Goal: Find specific page/section: Find specific page/section

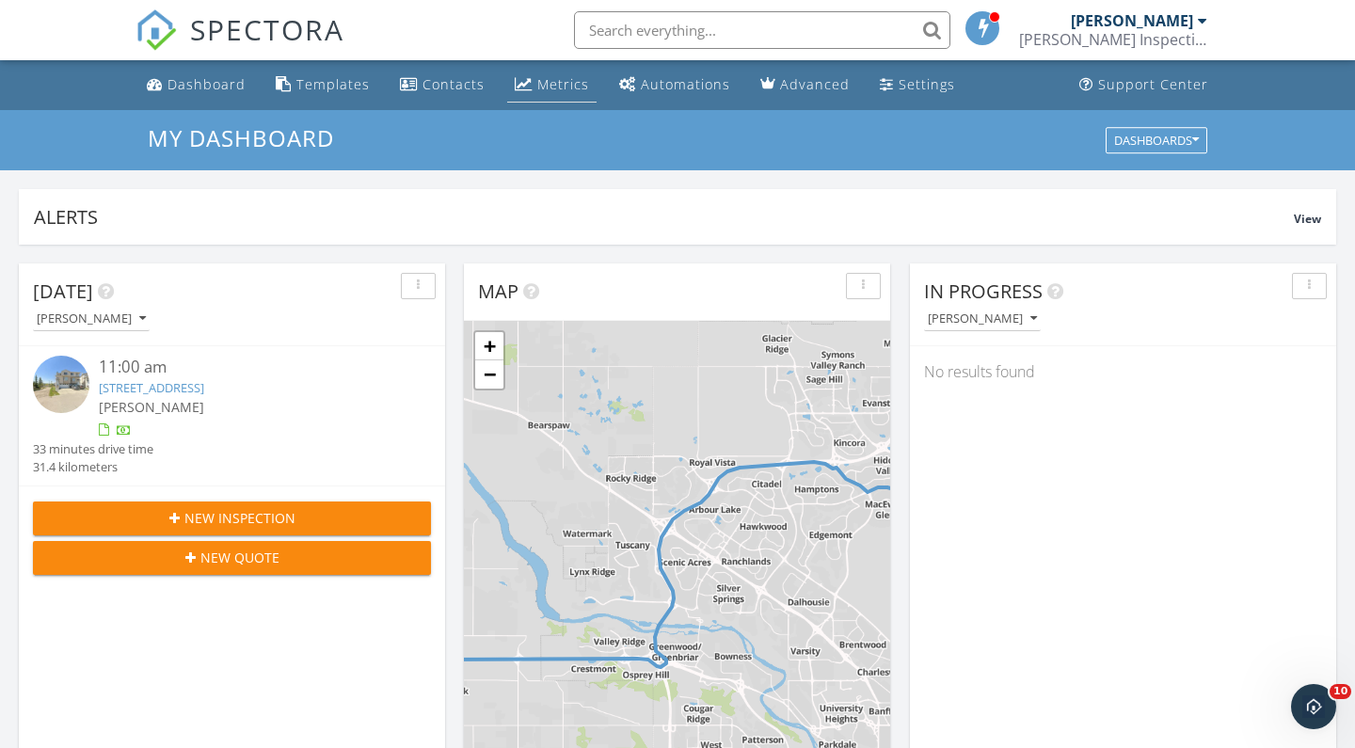
click at [536, 100] on link "Metrics" at bounding box center [551, 85] width 89 height 35
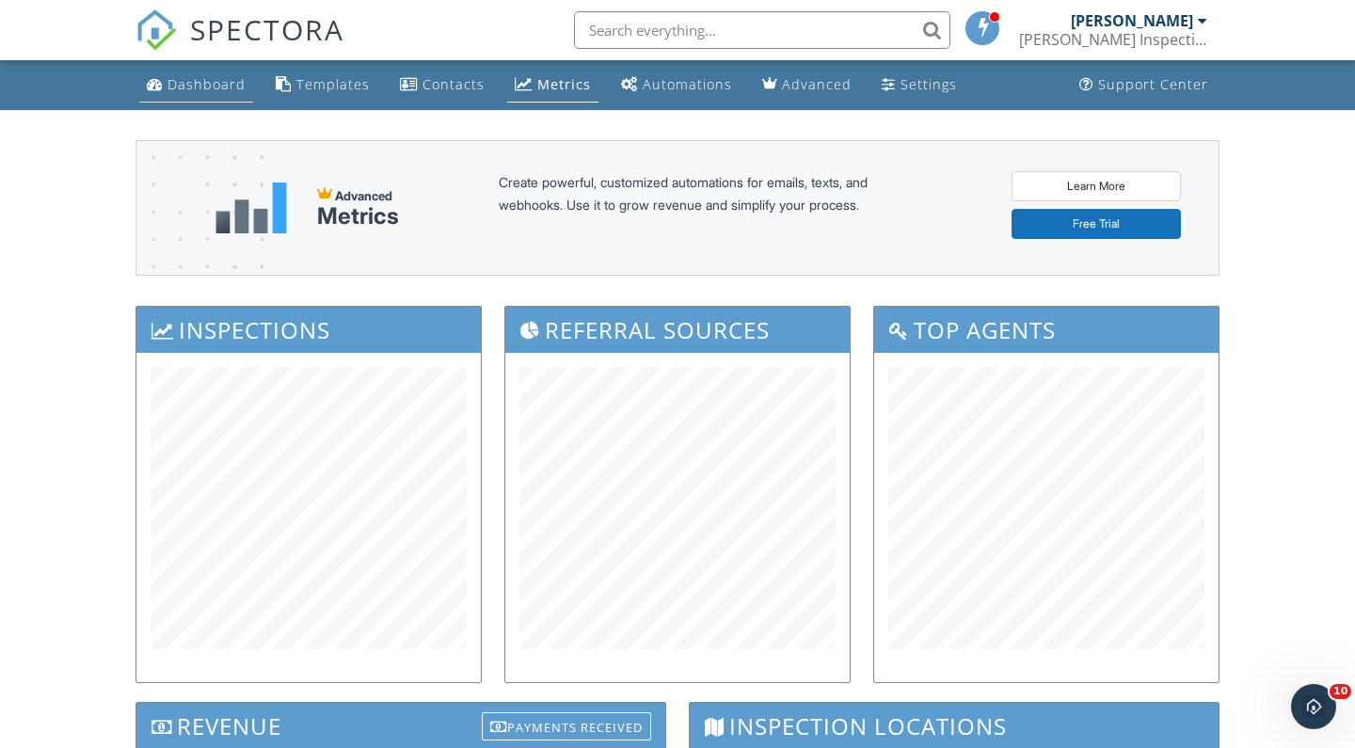
click at [211, 95] on link "Dashboard" at bounding box center [196, 85] width 114 height 35
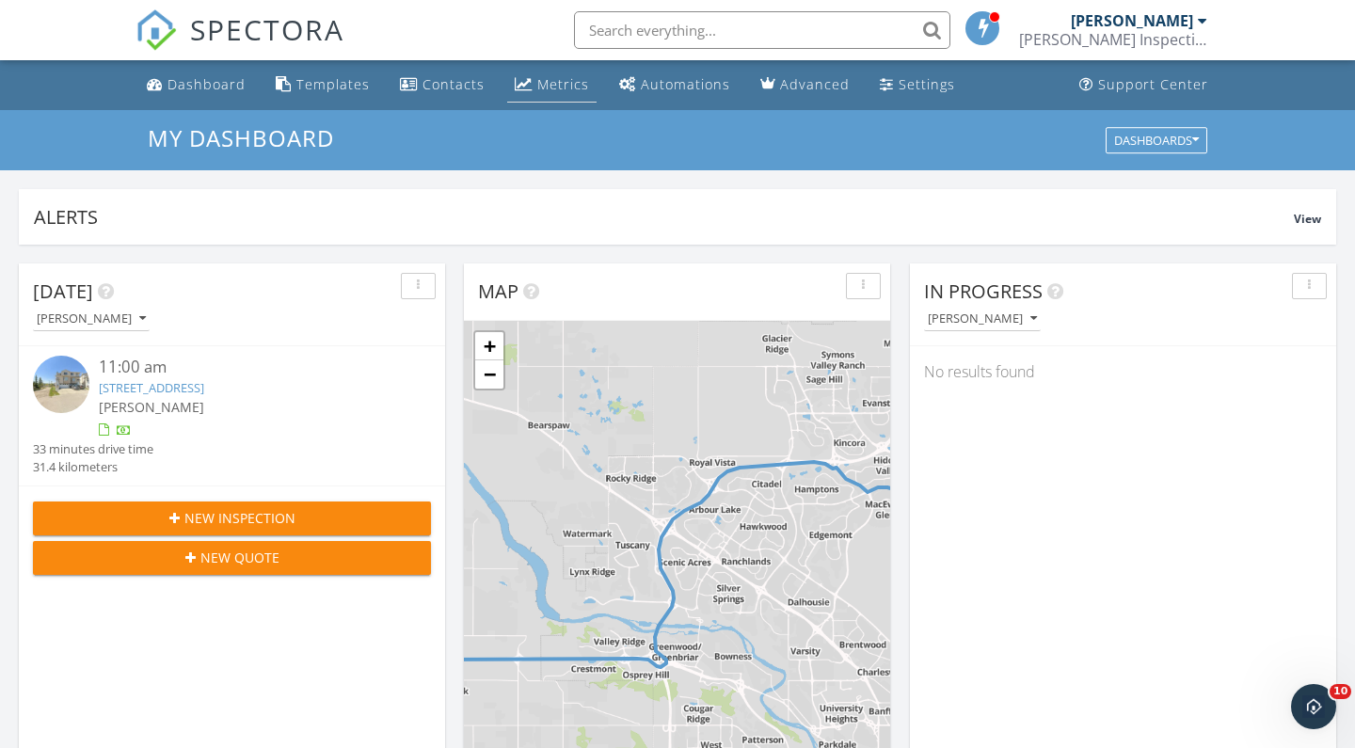
click at [572, 81] on div "Metrics" at bounding box center [563, 84] width 52 height 18
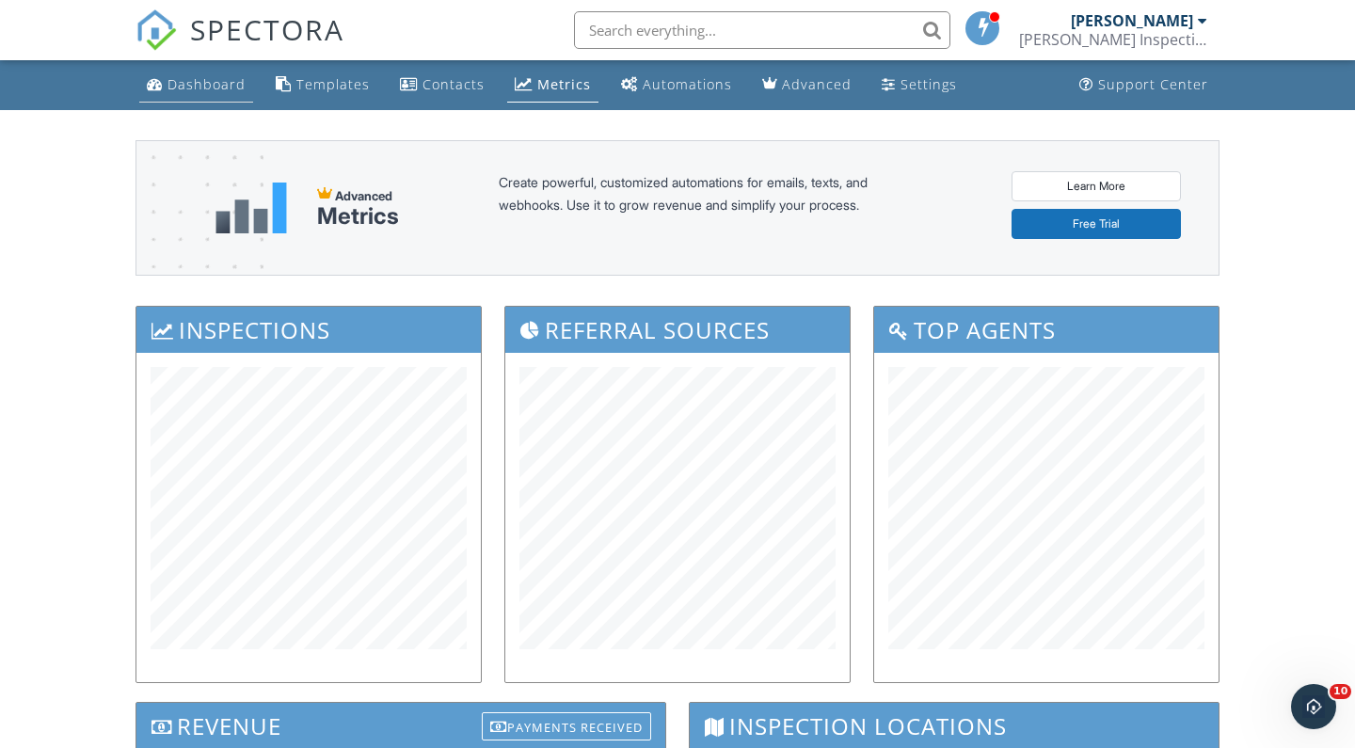
click at [180, 102] on link "Dashboard" at bounding box center [196, 85] width 114 height 35
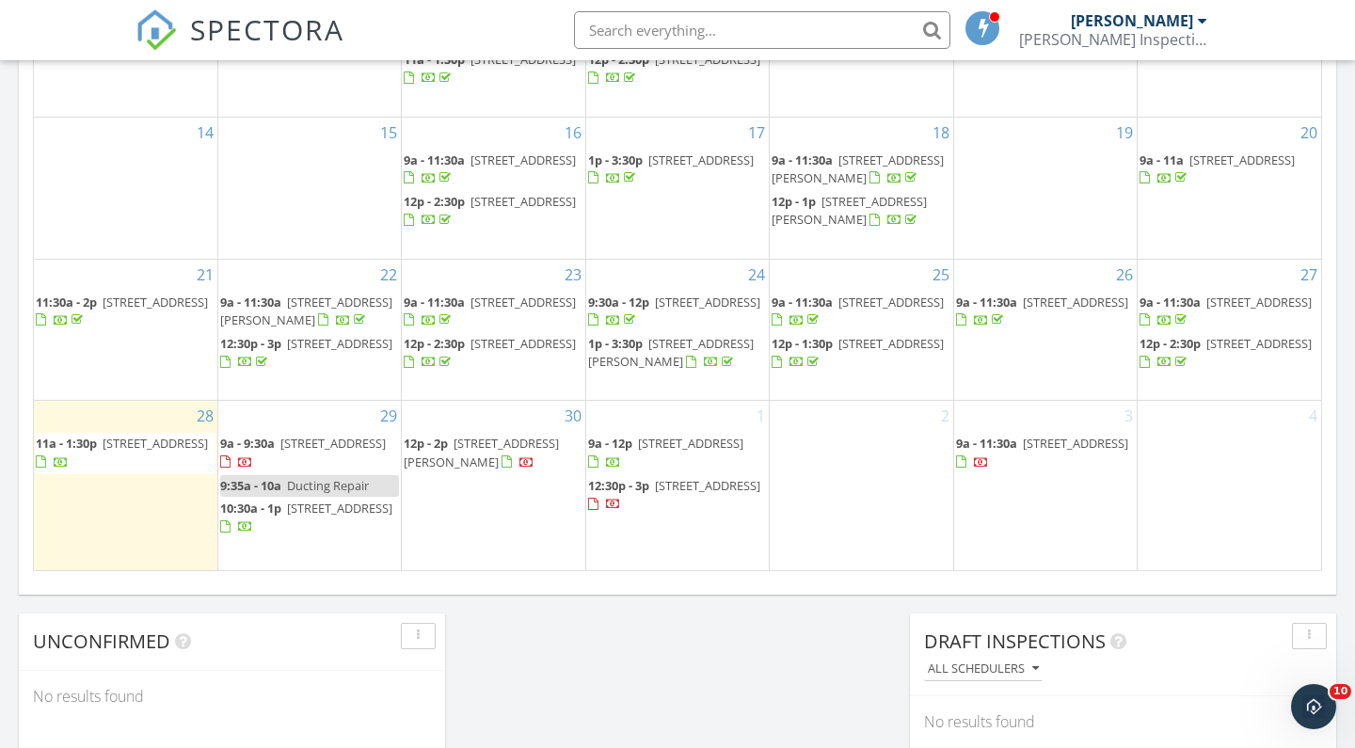
scroll to position [1157, 0]
